Goal: Obtain resource: Download file/media

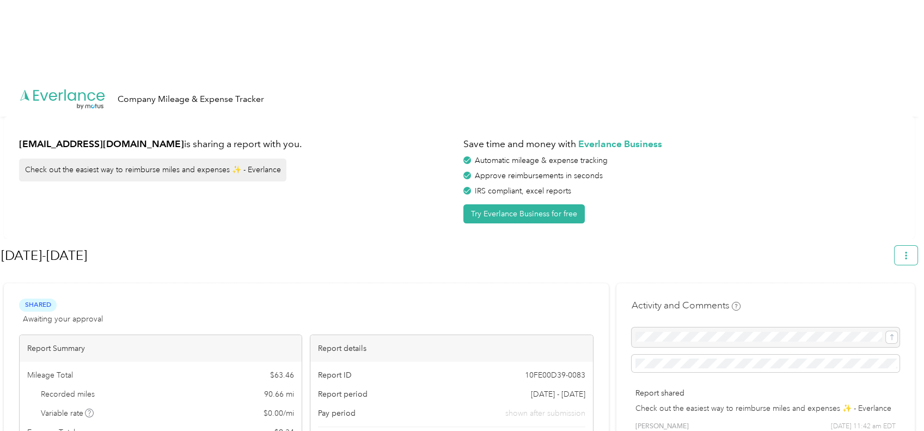
click at [906, 246] on button "button" at bounding box center [906, 255] width 23 height 19
click at [880, 219] on span "Download" at bounding box center [881, 224] width 36 height 11
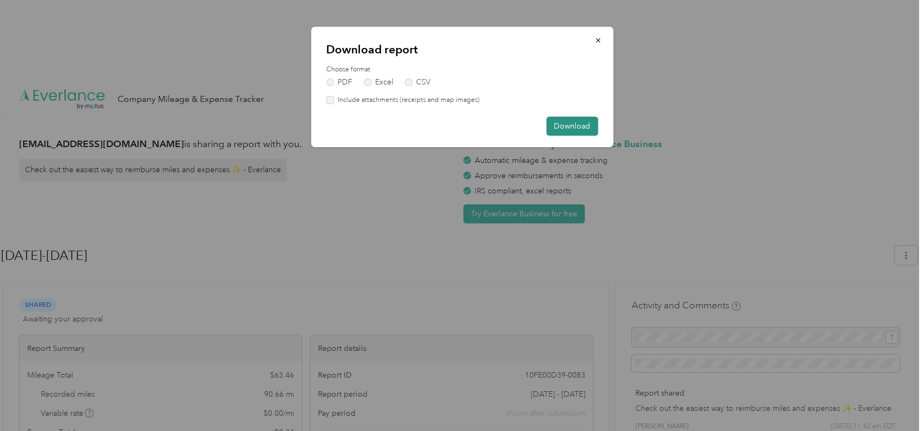
click at [570, 121] on button "Download" at bounding box center [572, 126] width 52 height 19
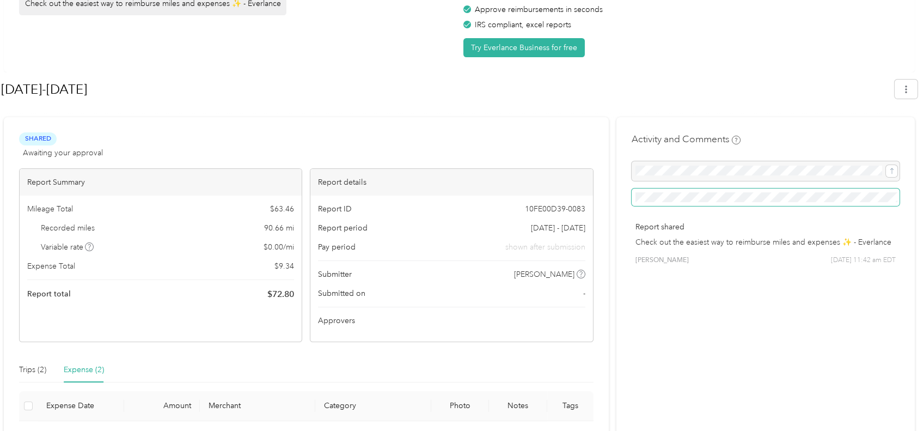
scroll to position [168, 0]
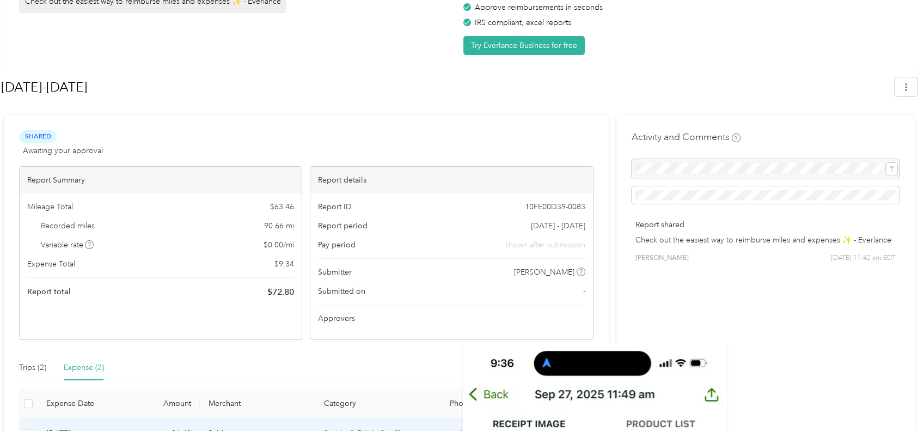
click at [464, 429] on icon at bounding box center [460, 434] width 10 height 10
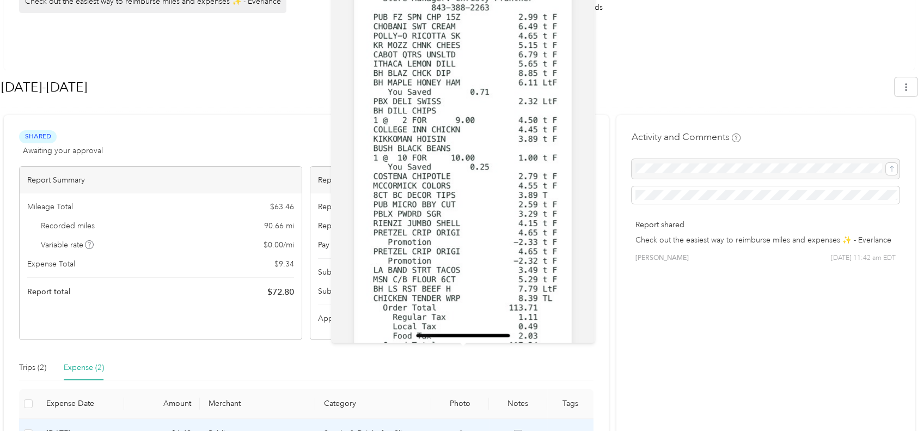
click at [461, 429] on icon at bounding box center [460, 434] width 10 height 10
click at [463, 429] on icon at bounding box center [460, 434] width 10 height 10
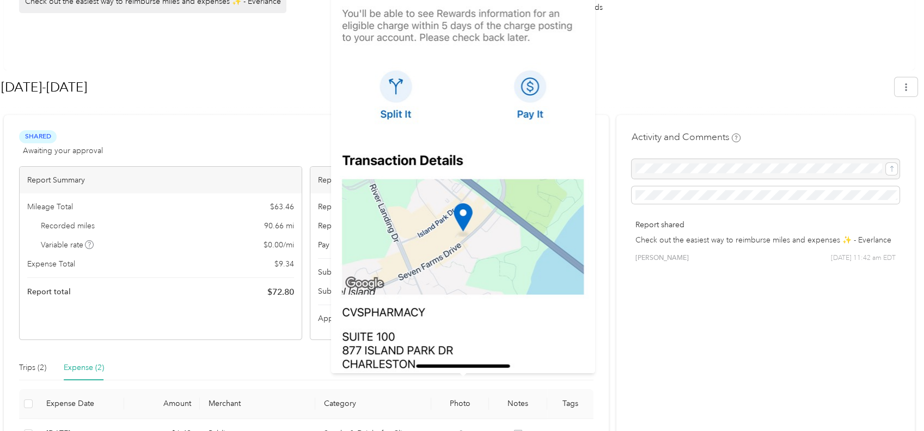
drag, startPoint x: 464, startPoint y: 383, endPoint x: 438, endPoint y: 343, distance: 47.7
